Goal: Information Seeking & Learning: Find specific fact

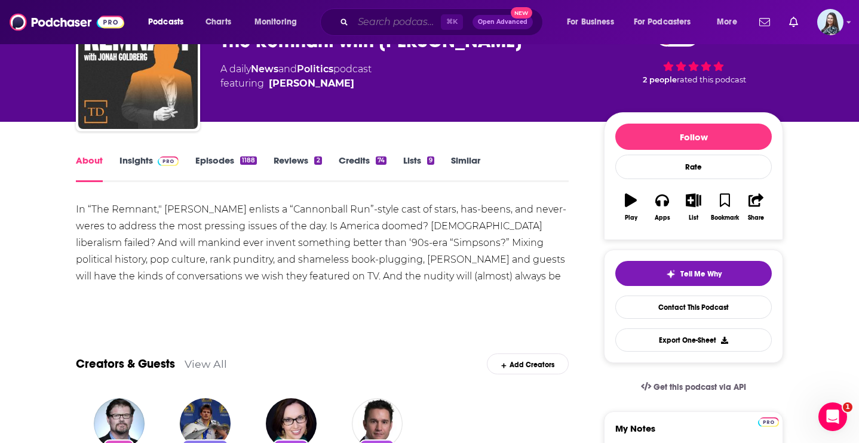
click at [409, 23] on input "Search podcasts, credits, & more..." at bounding box center [397, 22] width 88 height 19
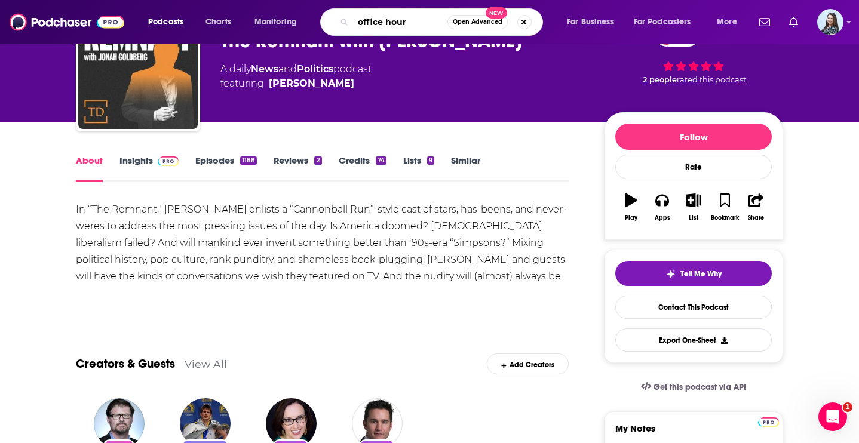
type input "office hours"
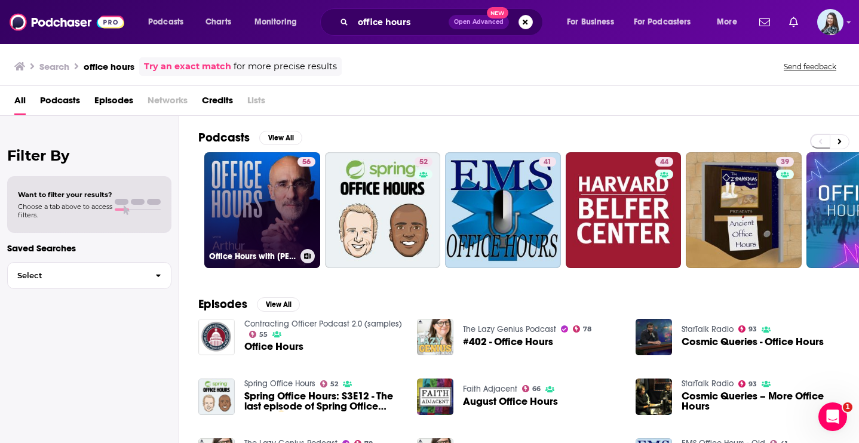
click at [282, 234] on link "56 Office Hours with [PERSON_NAME]" at bounding box center [262, 210] width 116 height 116
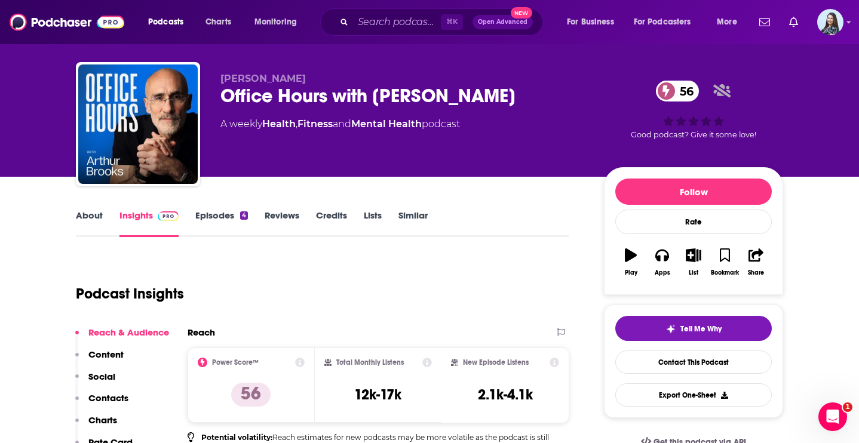
scroll to position [15, 0]
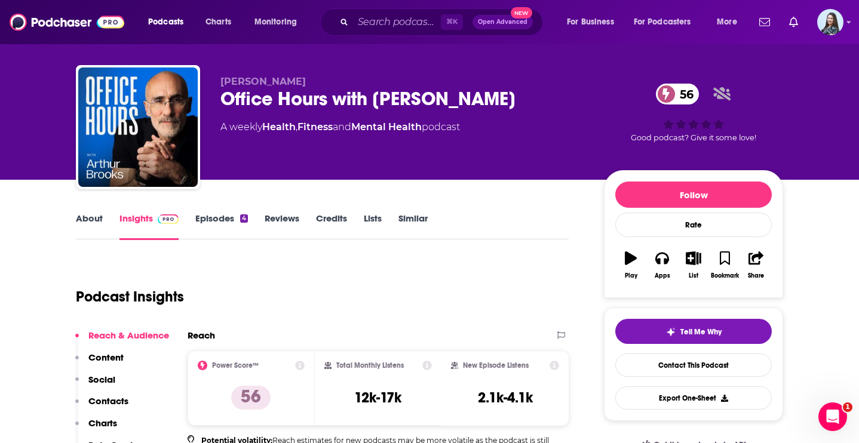
click at [91, 223] on link "About" at bounding box center [89, 226] width 27 height 27
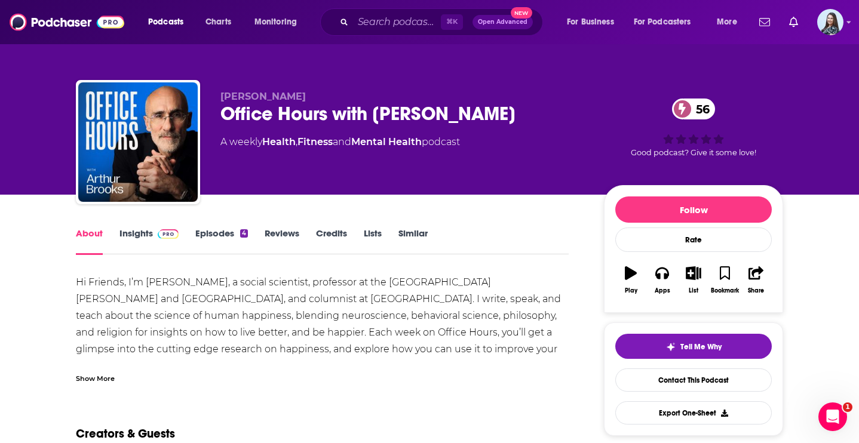
click at [138, 238] on link "Insights" at bounding box center [148, 241] width 59 height 27
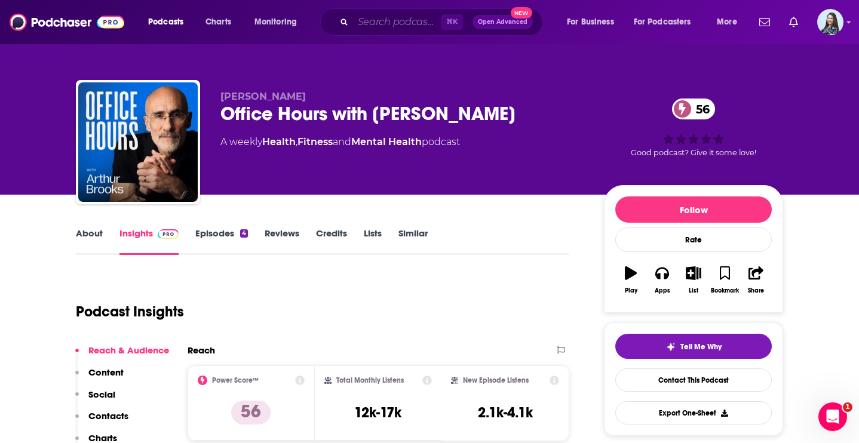
click at [405, 27] on input "Search podcasts, credits, & more..." at bounding box center [397, 22] width 88 height 19
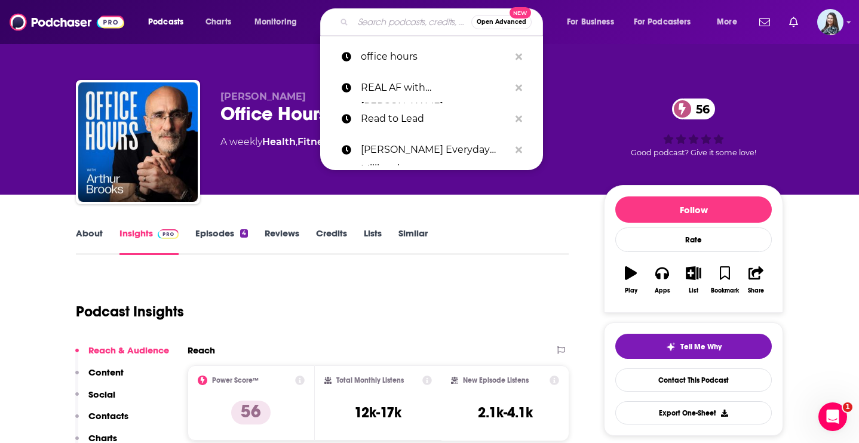
paste input "[URL][DOMAIN_NAME][PERSON_NAME]"
type input "[URL][DOMAIN_NAME][PERSON_NAME]"
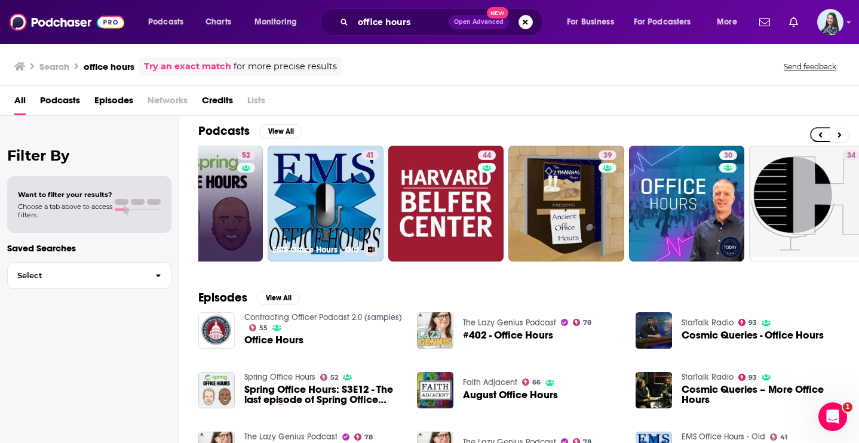
scroll to position [0, 179]
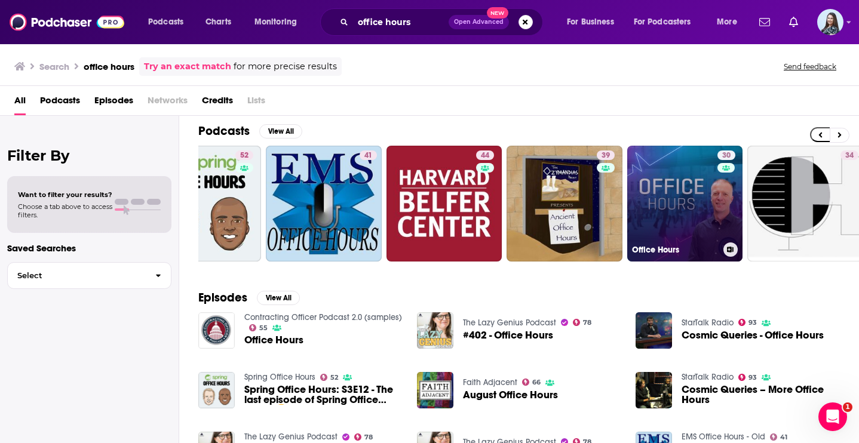
click at [674, 214] on link "30 Office Hours" at bounding box center [685, 204] width 116 height 116
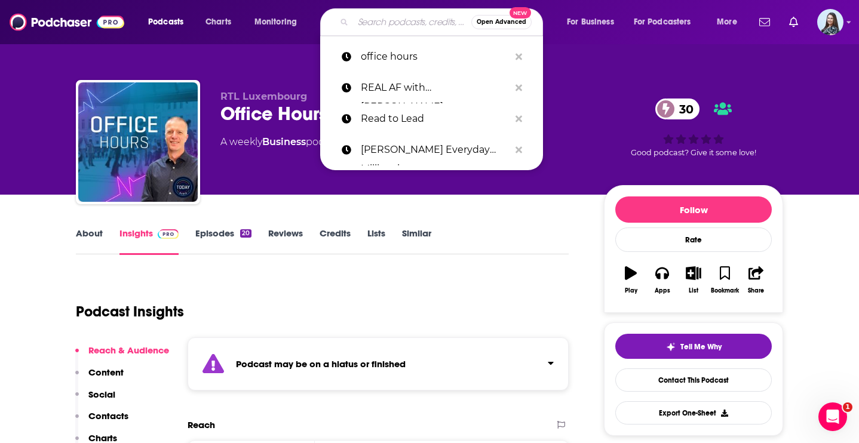
click at [382, 23] on input "Search podcasts, credits, & more..." at bounding box center [412, 22] width 118 height 19
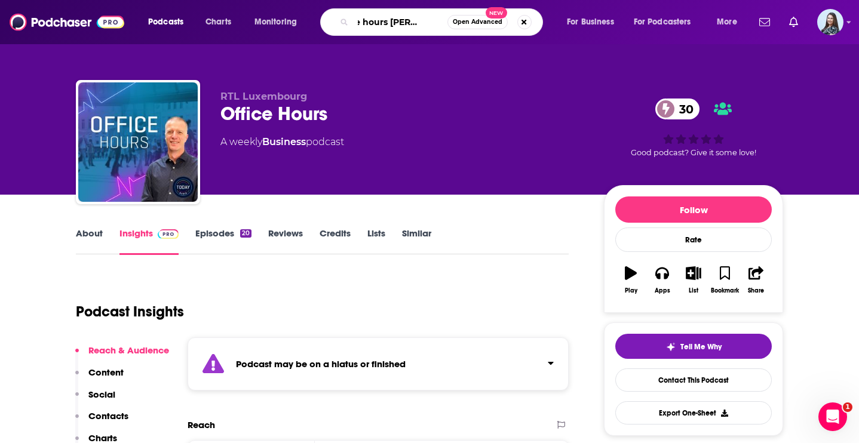
scroll to position [0, 28]
type input "office hours [PERSON_NAME]"
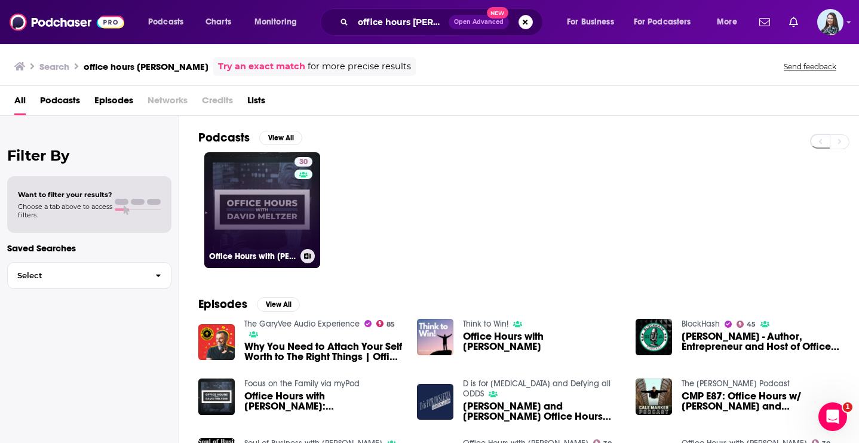
click at [272, 186] on link "30 Office Hours with [PERSON_NAME]" at bounding box center [262, 210] width 116 height 116
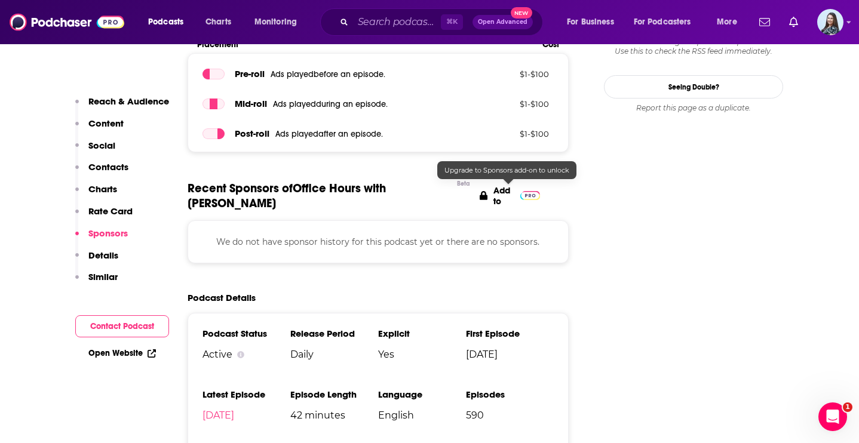
scroll to position [1348, 0]
